Goal: Task Accomplishment & Management: Manage account settings

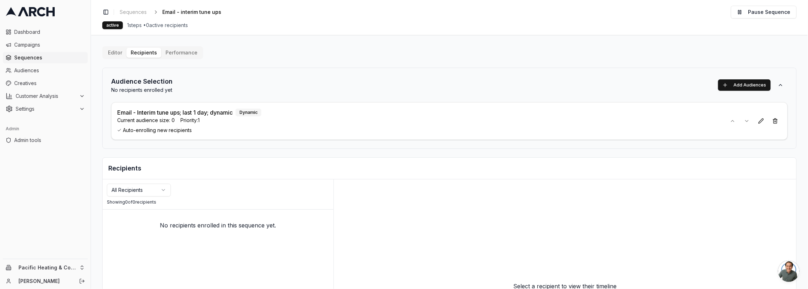
click at [244, 72] on div "Audience Selection No recipients enrolled yet Add Audiences Email - Interim tun…" at bounding box center [449, 108] width 695 height 81
click at [132, 9] on span "Sequences" at bounding box center [133, 12] width 27 height 7
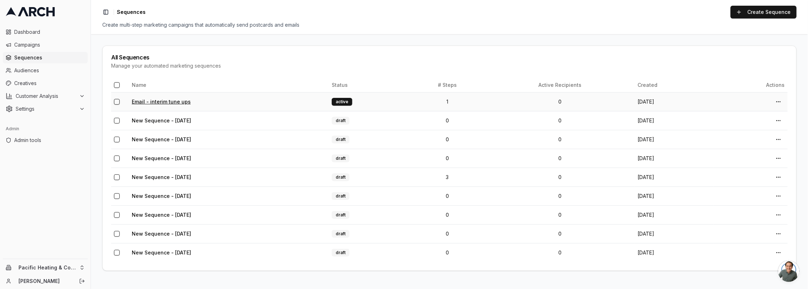
click at [165, 102] on link "Email - interim tune ups" at bounding box center [161, 101] width 59 height 6
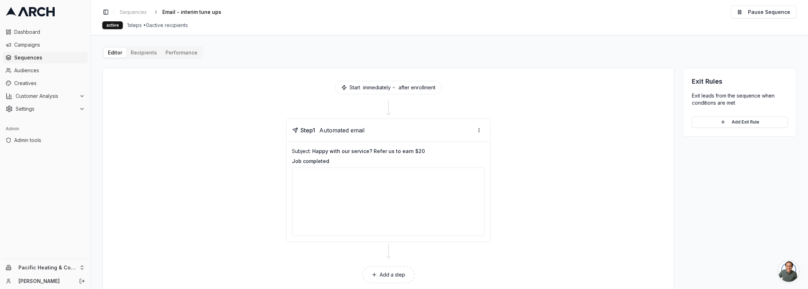
click at [149, 53] on button "Recipients" at bounding box center [144, 53] width 35 height 10
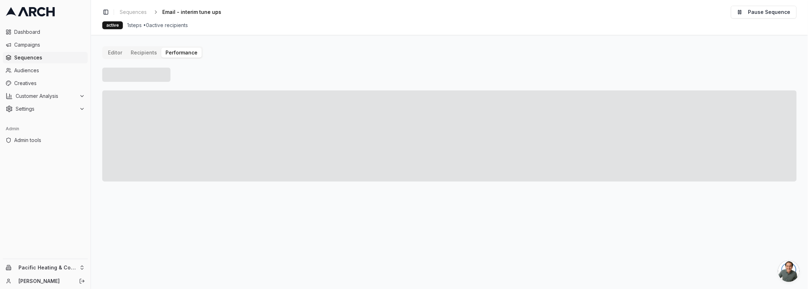
click at [174, 53] on button "Performance" at bounding box center [181, 53] width 41 height 10
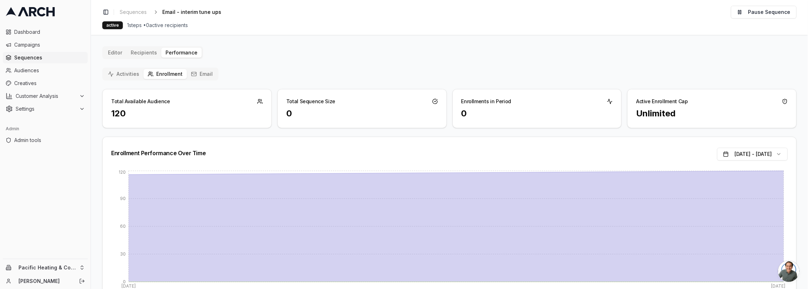
click at [124, 110] on div "120" at bounding box center [187, 113] width 152 height 11
click at [122, 73] on button "Activities" at bounding box center [124, 74] width 40 height 10
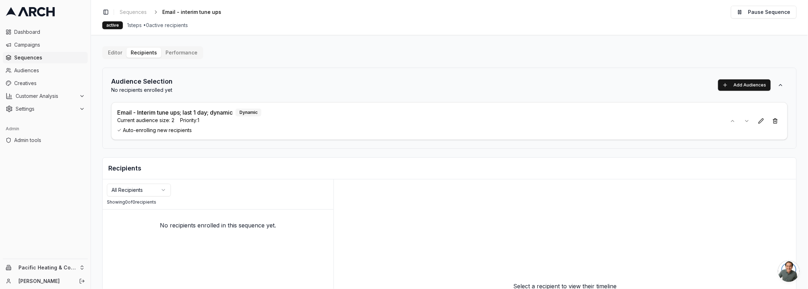
click at [524, 58] on div "Editor Recipients Performance Audience Selection No recipients enrolled yet Add…" at bounding box center [449, 219] width 695 height 346
click at [756, 122] on button at bounding box center [761, 120] width 13 height 13
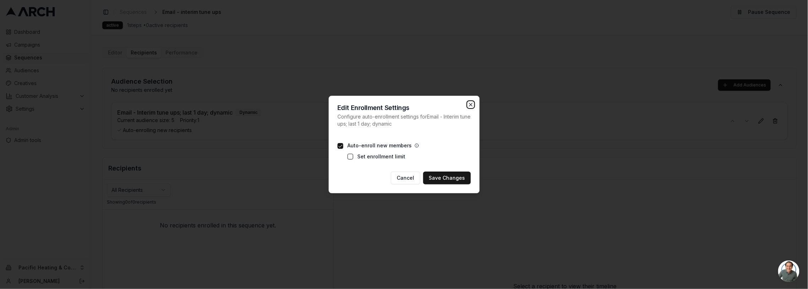
click at [470, 104] on icon "button" at bounding box center [471, 105] width 6 height 6
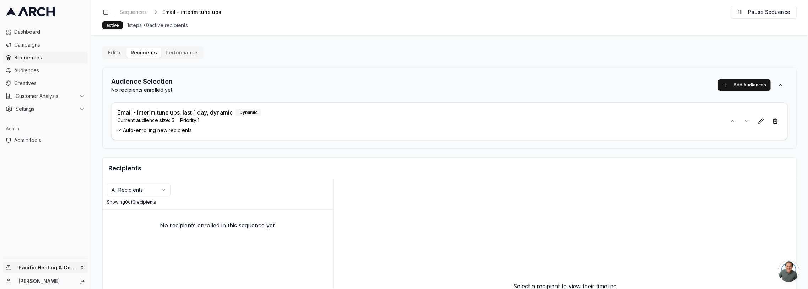
click at [77, 267] on html "Dashboard Campaigns Sequences Audiences Creatives Customer Analysis Settings Ad…" at bounding box center [404, 144] width 808 height 289
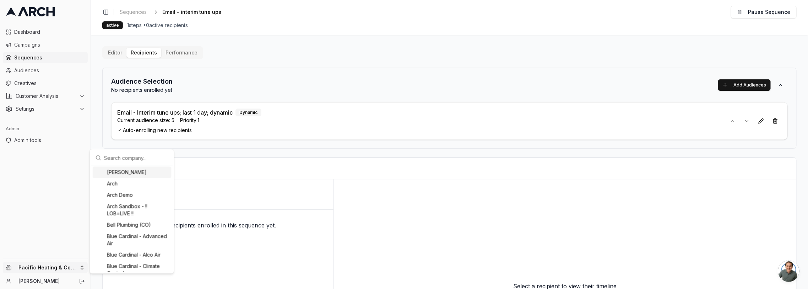
click at [114, 155] on input "text" at bounding box center [136, 157] width 64 height 14
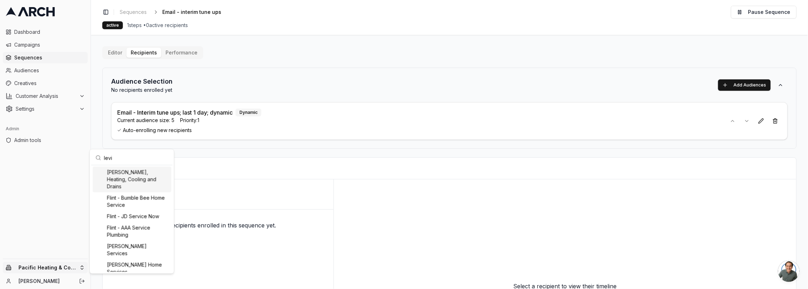
type input "levi"
click at [150, 181] on div "Peter Levi Plumbing, Heating, Cooling and Drains" at bounding box center [132, 179] width 79 height 26
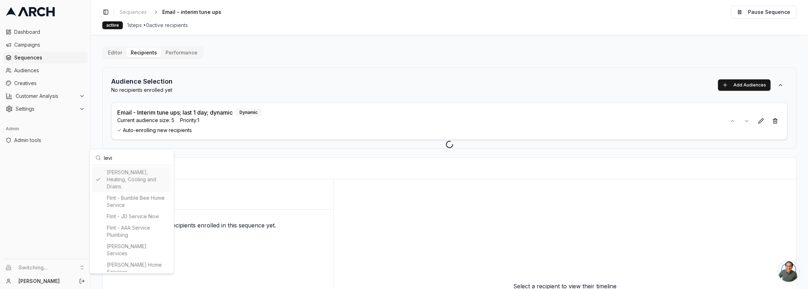
click at [132, 6] on html "Dashboard Campaigns Sequences Audiences Creatives Customer Analysis Settings Ad…" at bounding box center [404, 144] width 808 height 289
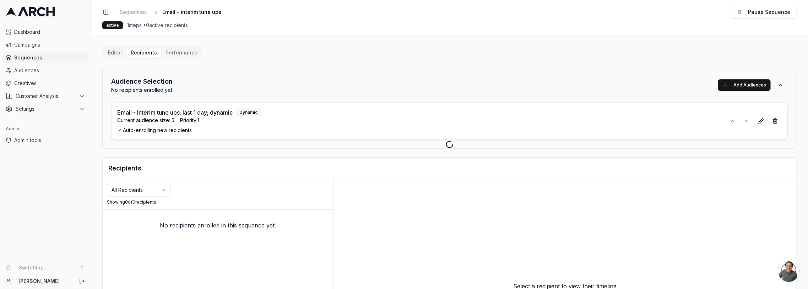
click at [133, 10] on div at bounding box center [449, 144] width 717 height 289
click at [132, 12] on div at bounding box center [449, 144] width 717 height 289
